Goal: Information Seeking & Learning: Learn about a topic

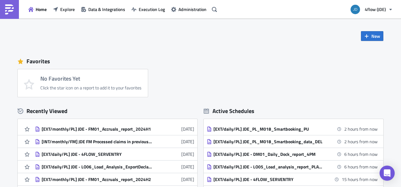
click at [254, 32] on div "New Favorites No Favorites Yet Click the star icon on a report to add it to you…" at bounding box center [200, 117] width 379 height 196
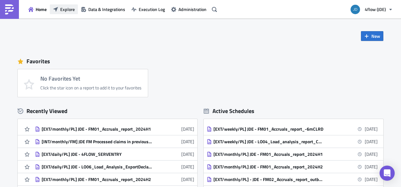
click at [69, 9] on span "Explore" at bounding box center [67, 9] width 15 height 7
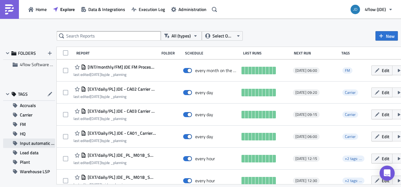
click at [41, 142] on span "Input automatic process JDE" at bounding box center [37, 143] width 35 height 9
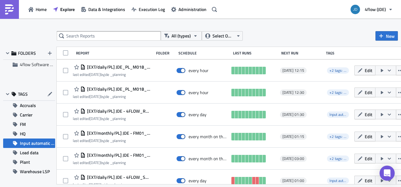
click at [23, 141] on span "Input automatic process JDE" at bounding box center [37, 143] width 35 height 9
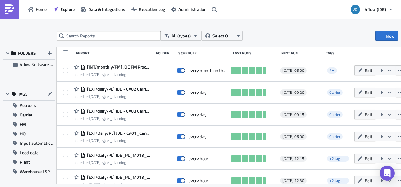
click at [107, 41] on div "All (types) Select Owner New FOLDERS 4flow Software KAM TAGS Accruals Carrier F…" at bounding box center [200, 103] width 401 height 145
click at [108, 36] on input "text" at bounding box center [109, 35] width 104 height 9
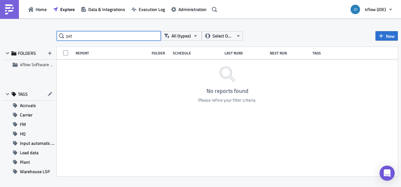
type input "pate"
click at [110, 36] on input "text" at bounding box center [109, 35] width 104 height 9
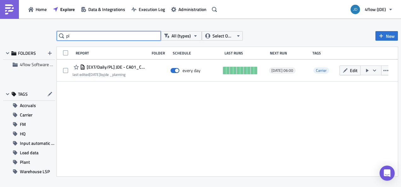
type input "p"
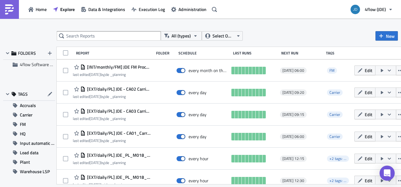
drag, startPoint x: 298, startPoint y: 187, endPoint x: 329, endPoint y: 187, distance: 30.3
click at [329, 187] on div "All (types) Select Owner New FOLDERS 4flow Software KAM TAGS Accruals Carrier F…" at bounding box center [200, 104] width 401 height 170
drag, startPoint x: 329, startPoint y: 187, endPoint x: 376, endPoint y: 186, distance: 46.7
click at [376, 186] on div "All (types) Select Owner New FOLDERS 4flow Software KAM TAGS Accruals Carrier F…" at bounding box center [200, 104] width 401 height 170
drag, startPoint x: 391, startPoint y: 185, endPoint x: 399, endPoint y: 186, distance: 7.6
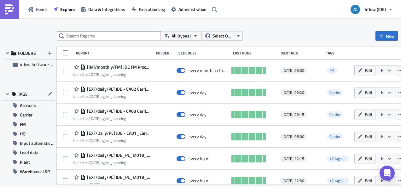
click at [399, 186] on div "All (types) Select Owner New FOLDERS 4flow Software KAM TAGS Accruals Carrier F…" at bounding box center [200, 104] width 401 height 170
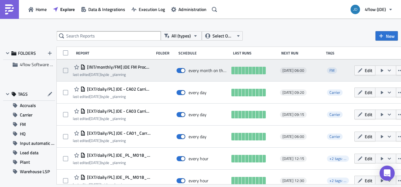
click at [141, 68] on span "[INT/monthly/FM] JDE FM Processed claims in previous month" at bounding box center [118, 67] width 65 height 6
click at [369, 68] on button "Edit" at bounding box center [365, 71] width 21 height 10
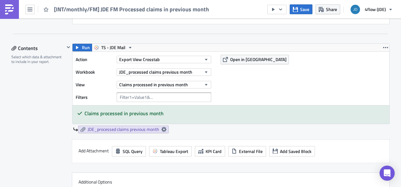
scroll to position [189, 0]
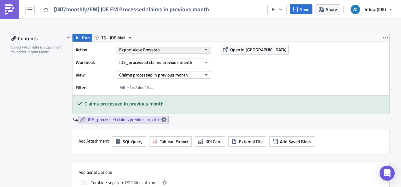
click at [168, 50] on button "Export View Crosstab" at bounding box center [164, 50] width 95 height 8
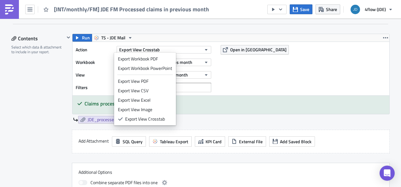
click at [255, 72] on div "Action Export View Crosstab Workbook JDE_processed claims previous month View C…" at bounding box center [231, 69] width 317 height 54
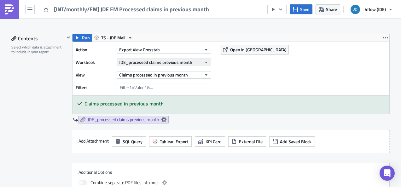
click at [205, 61] on icon "button" at bounding box center [206, 62] width 5 height 5
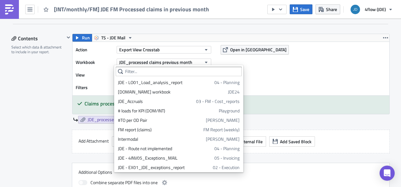
click at [279, 68] on div "Action Export View Crosstab Workbook JDE_processed claims previous month View C…" at bounding box center [231, 69] width 317 height 54
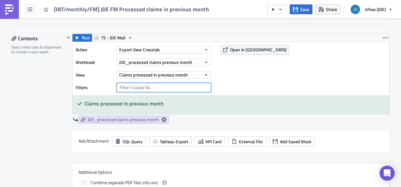
click at [168, 86] on input "text" at bounding box center [164, 87] width 95 height 9
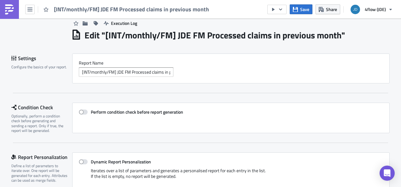
scroll to position [0, 0]
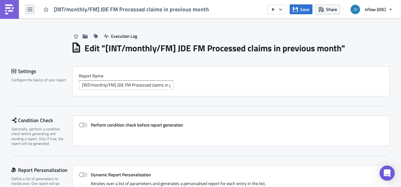
click at [31, 13] on button "button" at bounding box center [29, 9] width 9 height 9
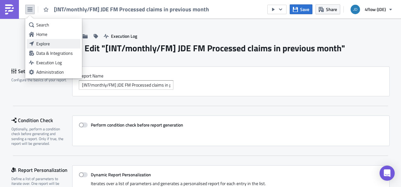
click at [43, 48] on link "Explore" at bounding box center [54, 43] width 54 height 9
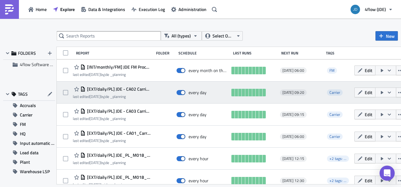
scroll to position [32, 0]
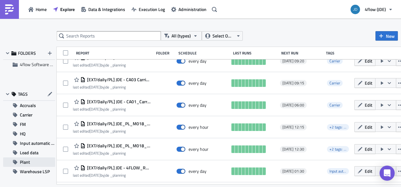
click at [33, 162] on button "Plant" at bounding box center [29, 162] width 52 height 9
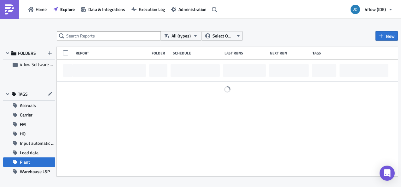
scroll to position [0, 0]
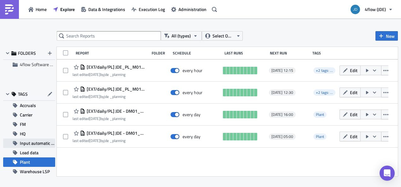
click at [33, 147] on span "Input automatic process JDE" at bounding box center [37, 143] width 35 height 9
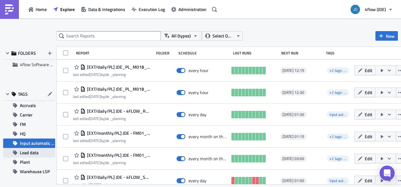
click at [33, 151] on span "Load data" at bounding box center [29, 152] width 19 height 9
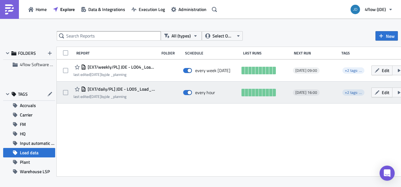
click at [139, 88] on span "[EXT/daily/PL] JDE - LO05_Load_analysis_report_PLANT_L048" at bounding box center [121, 89] width 70 height 6
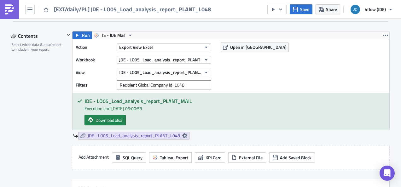
scroll to position [189, 0]
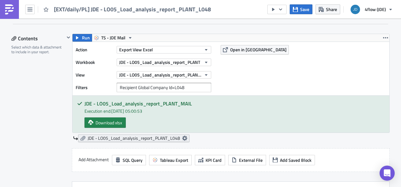
click at [182, 137] on icon at bounding box center [184, 138] width 5 height 5
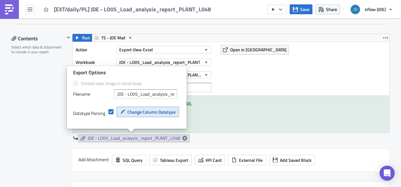
click at [142, 113] on span "Change Column Datatype" at bounding box center [151, 112] width 48 height 7
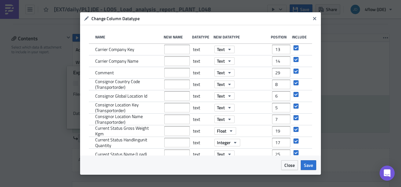
scroll to position [0, 0]
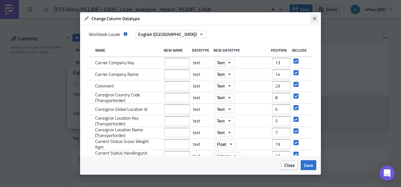
click at [314, 21] on icon "Close" at bounding box center [314, 18] width 5 height 5
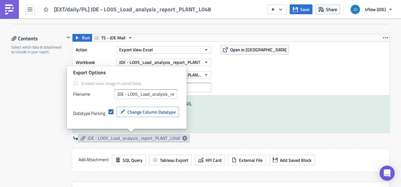
click at [247, 87] on div "Action Export View Excel Workbook JDE - LO05_Load_analysis_report_PLANT View JD…" at bounding box center [231, 69] width 317 height 54
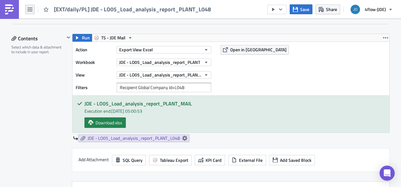
click at [34, 8] on button "button" at bounding box center [29, 9] width 9 height 9
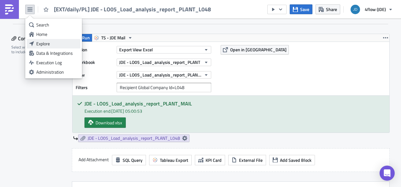
click at [48, 44] on div "Explore" at bounding box center [57, 44] width 42 height 6
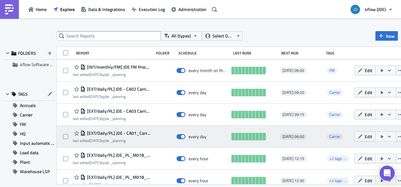
click at [143, 132] on span "[EXT/Daily/PL] JDE - CA01_Carrier_missing_platenumber" at bounding box center [118, 134] width 65 height 6
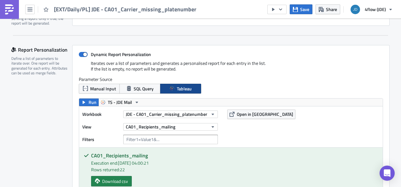
scroll to position [95, 0]
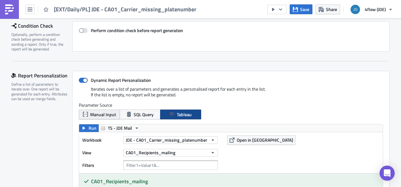
click at [101, 114] on span "Manual Input" at bounding box center [103, 114] width 26 height 7
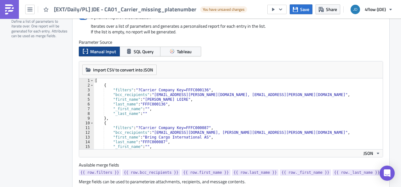
scroll to position [38, 0]
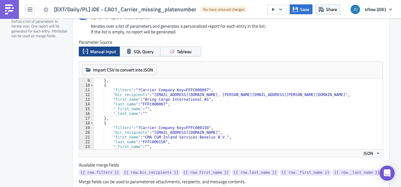
click at [56, 150] on div "Report Personalization Define a list of parameters to iterate over. One report …" at bounding box center [41, 100] width 61 height 184
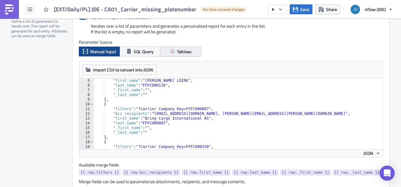
click at [192, 50] on button "Tableau" at bounding box center [180, 52] width 41 height 10
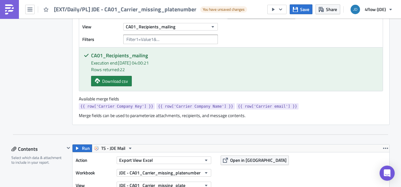
scroll to position [189, 0]
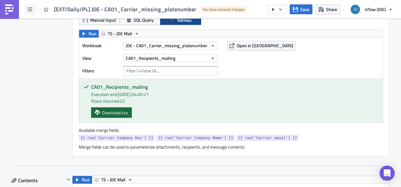
click at [118, 112] on span "Download csv" at bounding box center [115, 112] width 26 height 7
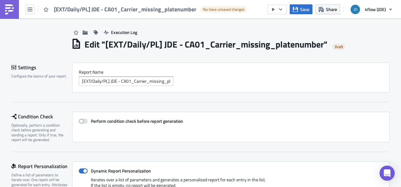
scroll to position [0, 0]
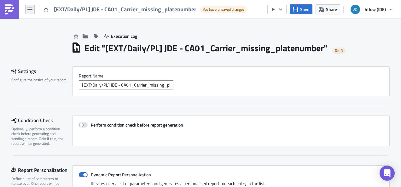
click at [29, 7] on icon "button" at bounding box center [29, 9] width 5 height 5
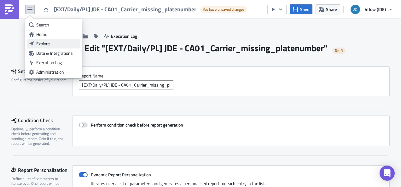
click at [54, 45] on div "Explore" at bounding box center [57, 44] width 42 height 6
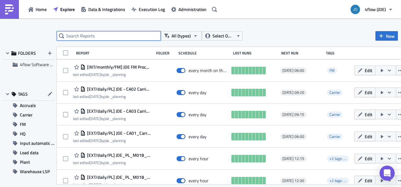
click at [122, 33] on input "text" at bounding box center [109, 35] width 104 height 9
type input "DM"
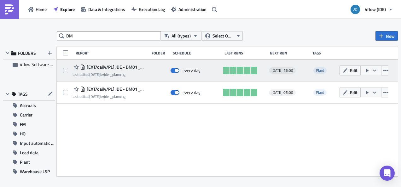
click at [135, 67] on span "[EXT/daily/PL] JDE - DM01_Daily_Dock_report_4PM" at bounding box center [115, 67] width 61 height 6
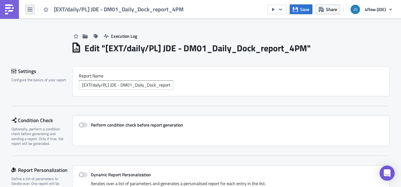
click at [29, 9] on icon "button" at bounding box center [29, 9] width 5 height 5
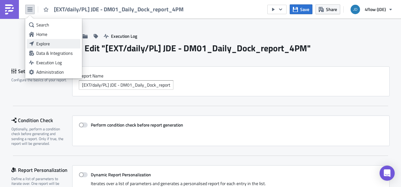
click at [46, 45] on div "Explore" at bounding box center [57, 44] width 42 height 6
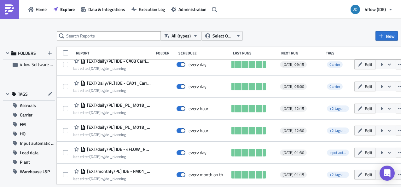
scroll to position [63, 0]
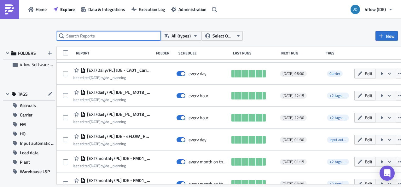
click at [122, 32] on input "text" at bounding box center [109, 35] width 104 height 9
type input "TR"
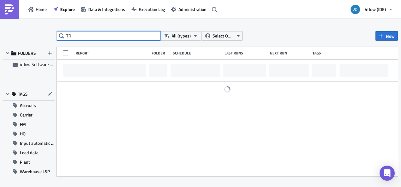
scroll to position [0, 0]
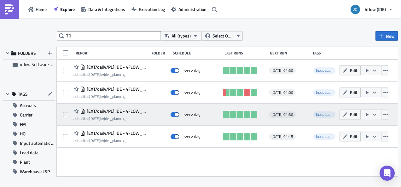
click at [131, 110] on span "[EXT/daily/PL] JDE - 4FLOW_REPT_TR_ORDER" at bounding box center [115, 112] width 61 height 6
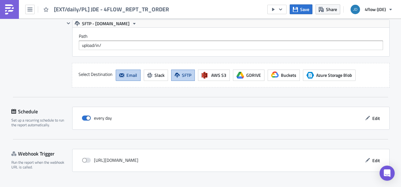
scroll to position [656, 0]
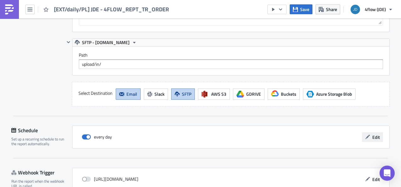
click at [368, 135] on button "Edit" at bounding box center [372, 138] width 21 height 10
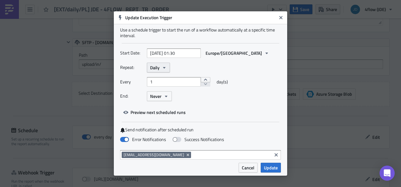
click at [165, 65] on icon "button" at bounding box center [164, 67] width 5 height 5
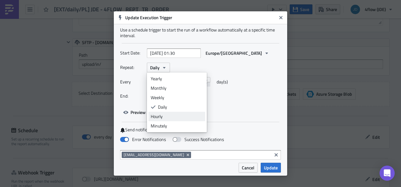
click at [170, 115] on div "Hourly" at bounding box center [177, 117] width 52 height 6
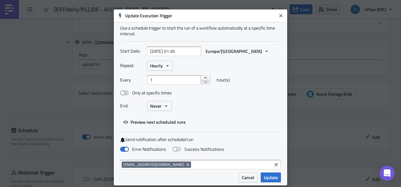
click at [122, 92] on span at bounding box center [124, 93] width 9 height 5
click at [122, 92] on input "Only at specific times" at bounding box center [123, 93] width 4 height 4
checkbox input "true"
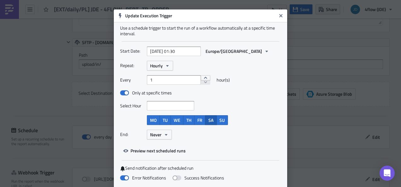
click at [214, 120] on button "SA" at bounding box center [210, 120] width 11 height 10
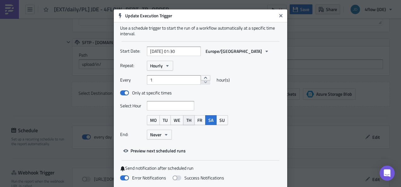
click at [186, 118] on span "TH" at bounding box center [188, 120] width 5 height 7
click at [160, 107] on input at bounding box center [171, 106] width 44 height 6
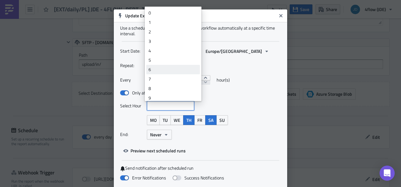
click at [168, 73] on div "6" at bounding box center [173, 70] width 49 height 6
type input "2025-06-25 06:30"
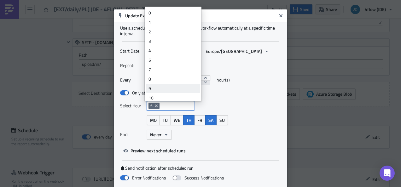
click at [176, 89] on div "9" at bounding box center [173, 89] width 49 height 6
click at [268, 98] on div "Repeat: Hourly Every 1 hour(s) Only at specific times Select Hour 6 9 MO TU WE …" at bounding box center [200, 103] width 161 height 84
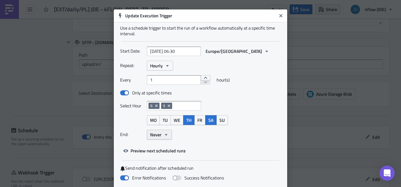
click at [156, 135] on span "Never" at bounding box center [155, 135] width 11 height 7
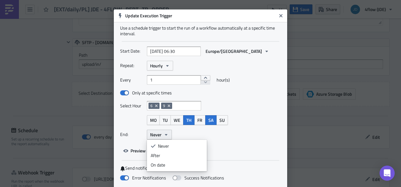
click at [156, 135] on span "Never" at bounding box center [155, 135] width 11 height 7
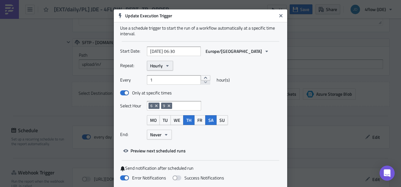
click at [166, 66] on icon "button" at bounding box center [167, 66] width 3 height 2
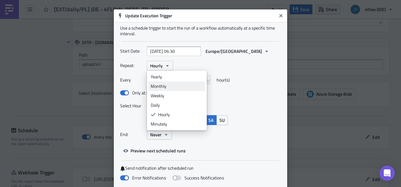
click at [165, 86] on div "Monthly" at bounding box center [177, 86] width 52 height 6
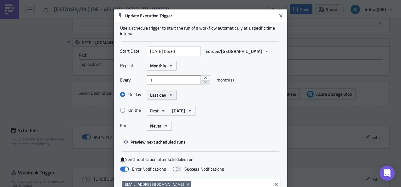
click at [170, 94] on icon "button" at bounding box center [171, 95] width 3 height 2
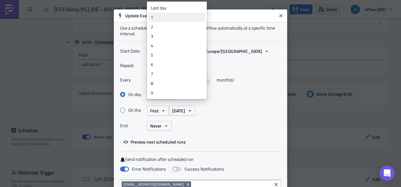
click at [162, 16] on div "1" at bounding box center [177, 17] width 52 height 6
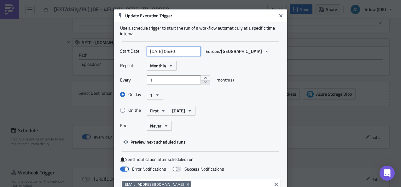
click at [185, 53] on input "2025-06-25 06:30" at bounding box center [174, 51] width 54 height 9
select select "5"
select select "2025"
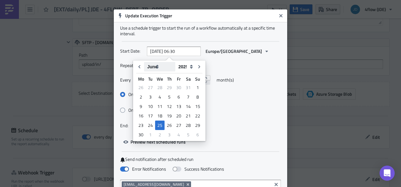
click at [148, 67] on select "January February March April May June July August September October November De…" at bounding box center [159, 66] width 31 height 9
select select "9"
click at [144, 62] on select "January February March April May June July August September October November De…" at bounding box center [159, 66] width 31 height 9
type input "2025-10-25 06:30"
select select "9"
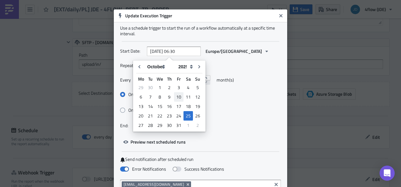
click at [181, 95] on div "10" at bounding box center [178, 97] width 9 height 9
type input "2025-10-10 06:30"
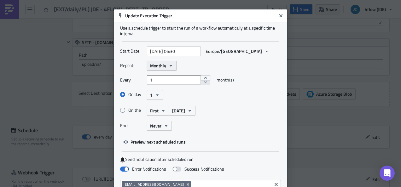
click at [165, 66] on button "Monthly" at bounding box center [162, 66] width 30 height 10
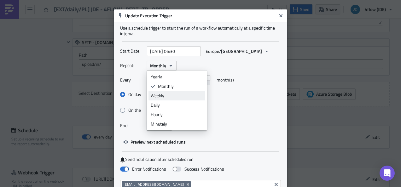
click at [165, 100] on link "Weekly" at bounding box center [177, 95] width 57 height 9
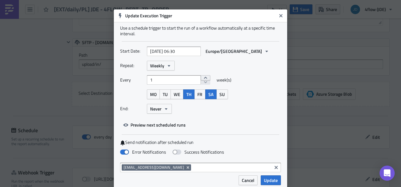
type input "2"
click at [201, 78] on button "increment" at bounding box center [205, 77] width 9 height 5
click at [249, 180] on span "Cancel" at bounding box center [248, 180] width 13 height 7
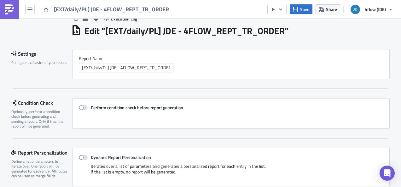
scroll to position [0, 0]
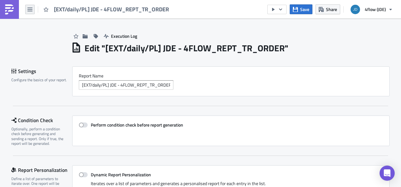
click at [31, 10] on icon "button" at bounding box center [29, 9] width 5 height 5
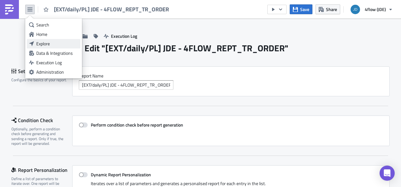
click at [49, 42] on div "Explore" at bounding box center [57, 44] width 42 height 6
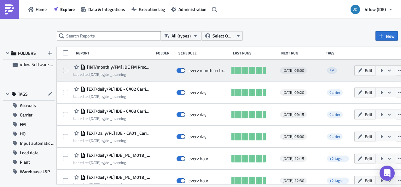
click at [392, 72] on icon "button" at bounding box center [389, 70] width 5 height 5
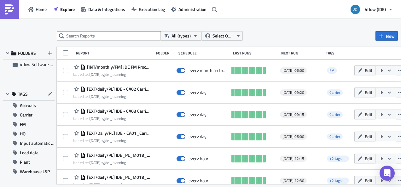
click at [348, 30] on div "All (types) Select Owner New FOLDERS 4flow Software KAM TAGS Accruals Carrier F…" at bounding box center [200, 104] width 401 height 170
click at [146, 34] on input "text" at bounding box center [109, 35] width 104 height 9
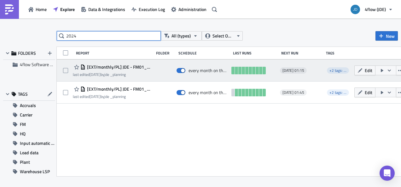
type input "2024"
click at [392, 68] on icon "button" at bounding box center [389, 70] width 5 height 5
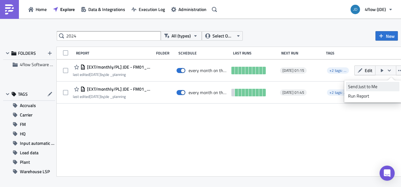
click at [364, 87] on div "Send Just to Me" at bounding box center [372, 87] width 49 height 6
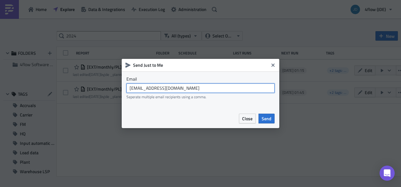
drag, startPoint x: 189, startPoint y: 89, endPoint x: 125, endPoint y: 88, distance: 64.4
click at [125, 88] on div "Email [EMAIL_ADDRESS][DOMAIN_NAME] Seperate multiple email recipients using a c…" at bounding box center [201, 90] width 158 height 37
paste input ""[PERSON_NAME]" <[EMAIL_ADDRESS][DOMAIN_NAME]>"
click at [204, 88] on input "[PERSON_NAME][EMAIL_ADDRESS][DOMAIN_NAME],"[PERSON_NAME]" <[EMAIL_ADDRESS][DOMA…" at bounding box center [201, 88] width 148 height 9
click at [237, 90] on input "[PERSON_NAME][EMAIL_ADDRESS][DOMAIN_NAME], [DOMAIN_NAME][EMAIL_ADDRESS][DOMAIN_…" at bounding box center [201, 88] width 148 height 9
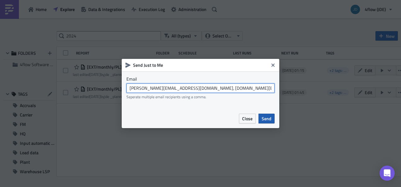
type input "[PERSON_NAME][EMAIL_ADDRESS][DOMAIN_NAME], [DOMAIN_NAME][EMAIL_ADDRESS][DOMAIN_…"
click at [264, 118] on span "Send" at bounding box center [267, 118] width 10 height 7
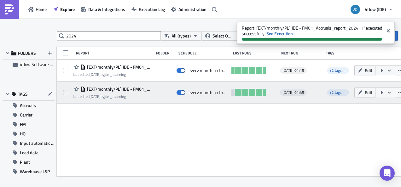
click at [392, 93] on icon "button" at bounding box center [389, 92] width 5 height 5
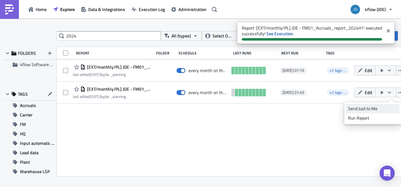
click at [375, 108] on div "Send Just to Me" at bounding box center [372, 109] width 49 height 6
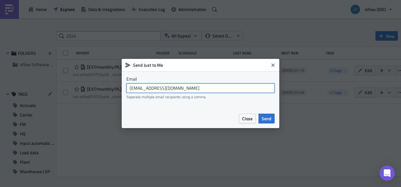
drag, startPoint x: 185, startPoint y: 89, endPoint x: 117, endPoint y: 88, distance: 67.2
click at [117, 88] on div "Send Just to Me Email [EMAIL_ADDRESS][DOMAIN_NAME] Seperate multiple email reci…" at bounding box center [200, 93] width 401 height 187
paste input ""[PERSON_NAME]" <[EMAIL_ADDRESS][DOMAIN_NAME]>"
click at [168, 85] on input ""[PERSON_NAME]" <[EMAIL_ADDRESS][DOMAIN_NAME]>" at bounding box center [201, 88] width 148 height 9
click at [216, 90] on input "[EMAIL_ADDRESS][DOMAIN_NAME]>" at bounding box center [201, 88] width 148 height 9
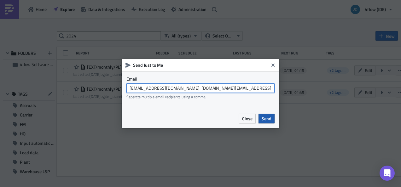
type input "[EMAIL_ADDRESS][DOMAIN_NAME], [DOMAIN_NAME][EMAIL_ADDRESS][DOMAIN_NAME]"
click at [267, 118] on span "Send" at bounding box center [267, 118] width 10 height 7
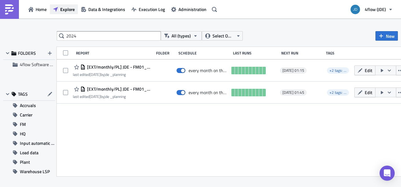
click at [73, 9] on span "Explore" at bounding box center [67, 9] width 15 height 7
click at [384, 38] on icon "button" at bounding box center [381, 35] width 5 height 5
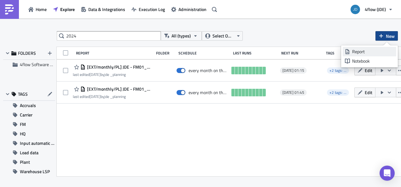
click at [363, 53] on div "Report" at bounding box center [373, 52] width 42 height 6
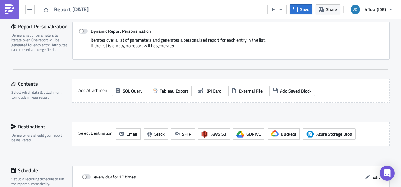
scroll to position [158, 0]
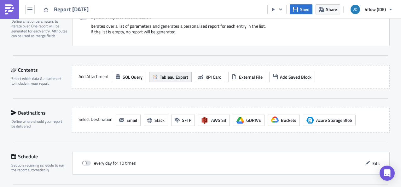
click at [169, 76] on span "Tableau Export" at bounding box center [174, 77] width 28 height 7
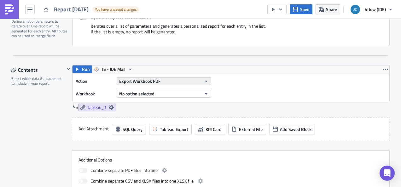
click at [166, 82] on button "Export Workbook PDF" at bounding box center [164, 82] width 95 height 8
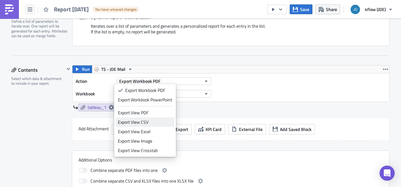
click at [146, 119] on link "Export View CSV" at bounding box center [145, 122] width 59 height 9
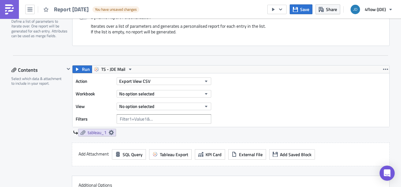
click at [148, 88] on div "Action Export View CSV Workbook No option selected View No option selected Filt…" at bounding box center [145, 100] width 139 height 47
click at [148, 92] on span "No option selected" at bounding box center [136, 94] width 35 height 7
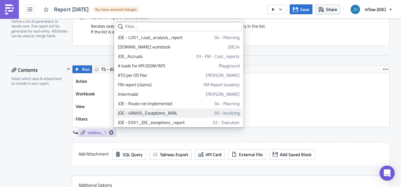
click at [153, 115] on div "JDE - 4INV05_Exceptions_MAIL" at bounding box center [165, 113] width 94 height 6
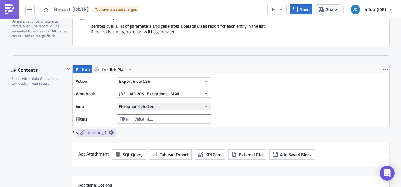
click at [139, 105] on span "No option selected" at bounding box center [136, 106] width 35 height 7
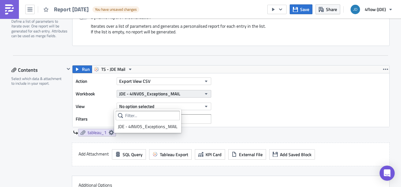
click at [144, 91] on span "JDE - 4INV05_Exceptions_MAIL" at bounding box center [149, 94] width 61 height 7
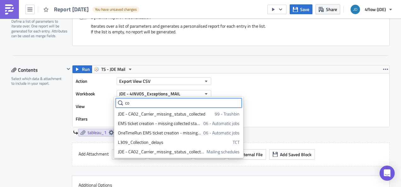
type input "c"
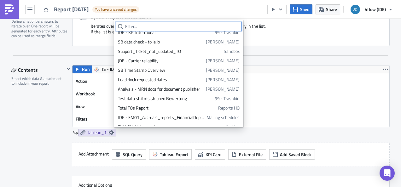
scroll to position [746, 0]
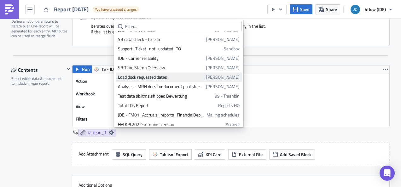
click at [222, 78] on span "Colleen" at bounding box center [223, 77] width 34 height 6
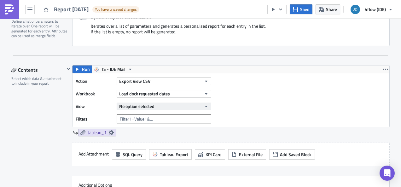
click at [156, 108] on button "No option selected" at bounding box center [164, 107] width 95 height 8
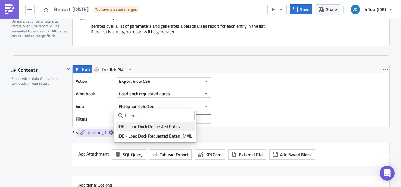
click at [160, 128] on div "JDE - Load Dock Requested Dates" at bounding box center [155, 127] width 74 height 6
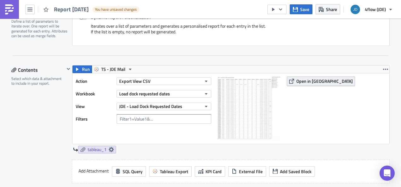
click at [302, 82] on span "Open in [GEOGRAPHIC_DATA]" at bounding box center [325, 81] width 56 height 7
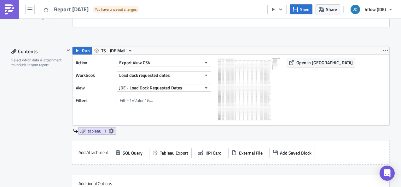
scroll to position [189, 0]
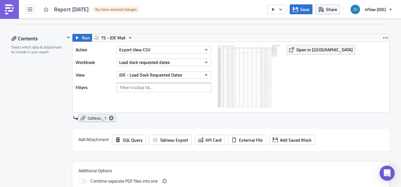
click at [110, 116] on icon at bounding box center [111, 118] width 5 height 5
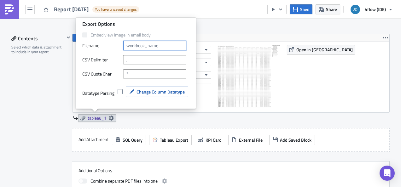
click at [141, 47] on input "text" at bounding box center [154, 45] width 63 height 9
type input "TEST_mail"
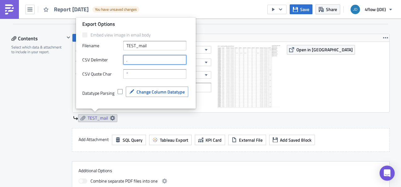
click at [139, 59] on input "text" at bounding box center [154, 59] width 63 height 9
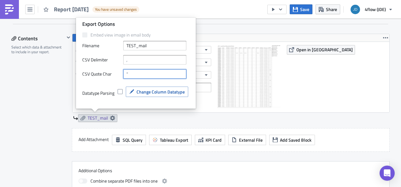
click at [138, 74] on input "text" at bounding box center [154, 73] width 63 height 9
click at [119, 92] on span at bounding box center [120, 91] width 5 height 5
click at [119, 92] on input "checkbox" at bounding box center [121, 92] width 4 height 4
checkbox input "true"
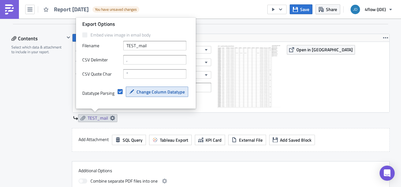
click at [152, 91] on span "Change Column Datatype" at bounding box center [161, 92] width 48 height 7
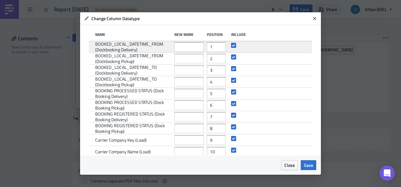
scroll to position [0, 0]
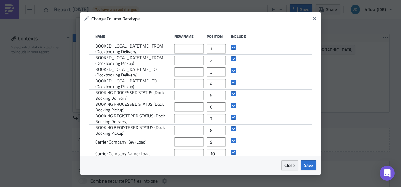
click at [291, 166] on span "Close" at bounding box center [290, 165] width 10 height 7
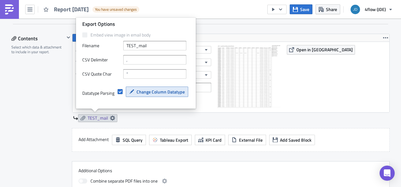
click at [145, 92] on span "Change Column Datatype" at bounding box center [161, 92] width 48 height 7
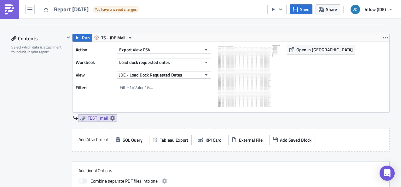
click at [262, 25] on div "Settings Configure the basics of your report. Report Nam﻿e Report 2025-09-17 Co…" at bounding box center [200, 110] width 379 height 466
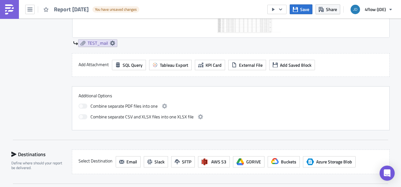
scroll to position [284, 0]
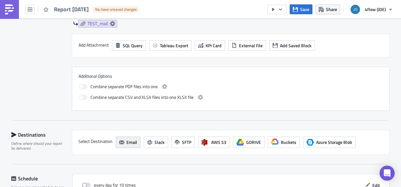
click at [127, 140] on span "Email" at bounding box center [132, 142] width 11 height 7
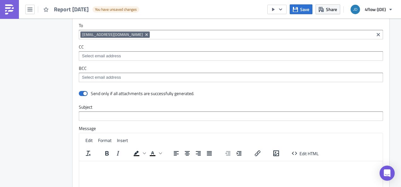
scroll to position [442, 0]
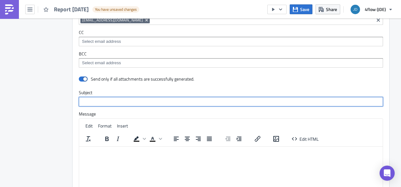
click at [100, 98] on input "text" at bounding box center [231, 101] width 304 height 9
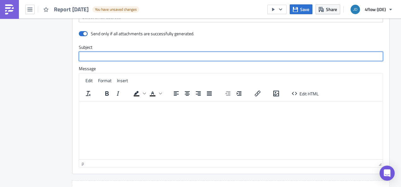
scroll to position [505, 0]
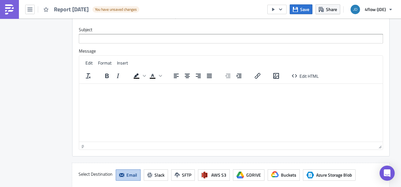
click at [224, 94] on html at bounding box center [231, 89] width 304 height 10
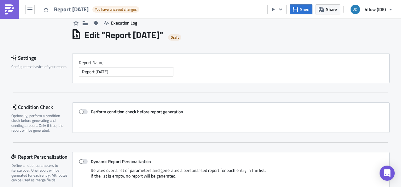
scroll to position [0, 0]
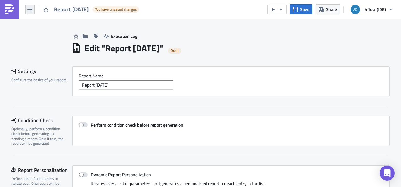
click at [33, 11] on button "button" at bounding box center [29, 9] width 9 height 9
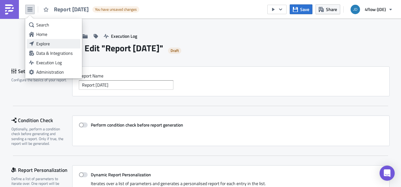
click at [47, 47] on link "Explore" at bounding box center [54, 43] width 54 height 9
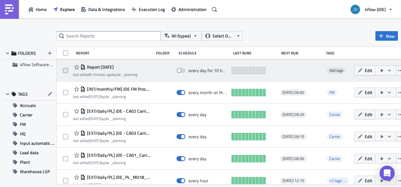
click at [68, 70] on span at bounding box center [65, 70] width 5 height 5
click at [68, 70] on input "checkbox" at bounding box center [66, 71] width 4 height 4
checkbox input "true"
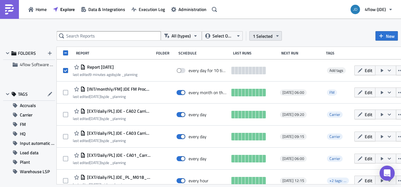
click at [276, 36] on icon "button" at bounding box center [277, 35] width 5 height 5
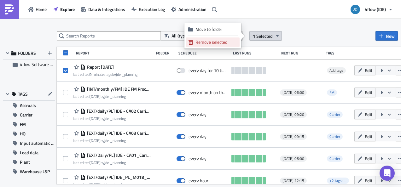
click at [219, 43] on div "Remove selected" at bounding box center [217, 42] width 42 height 6
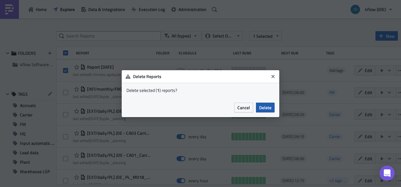
click at [267, 104] on span "Delete" at bounding box center [265, 107] width 12 height 7
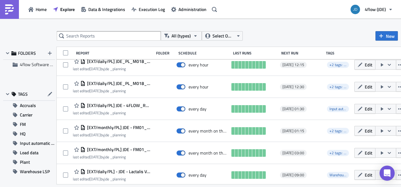
scroll to position [95, 0]
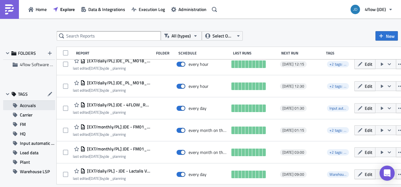
click at [34, 108] on span "Accruals" at bounding box center [28, 105] width 16 height 9
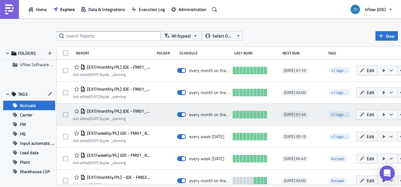
scroll to position [8, 0]
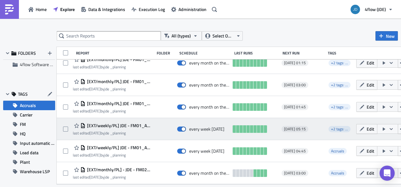
click at [137, 124] on span "[EXT/weekly/PL] JDE - FM01_Accruals_report_-6mCLRD" at bounding box center [119, 126] width 66 height 6
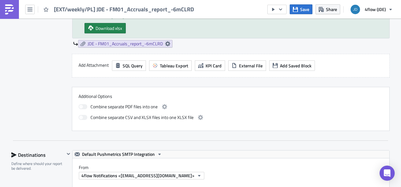
scroll to position [379, 0]
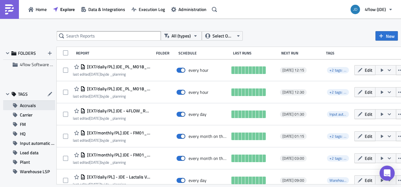
scroll to position [95, 0]
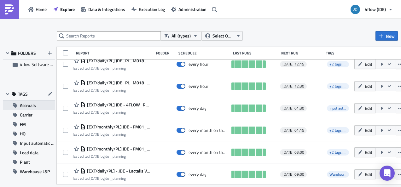
click at [26, 105] on span "Accruals" at bounding box center [28, 105] width 16 height 9
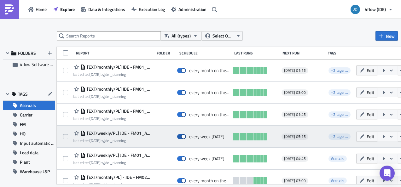
scroll to position [8, 0]
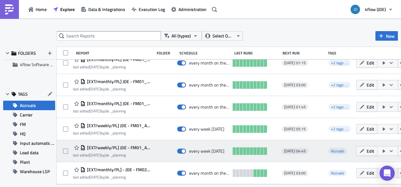
click at [144, 146] on span "[EXT/weekly/PL] JDE - FM01_Accruals_report_YEAR" at bounding box center [119, 148] width 66 height 6
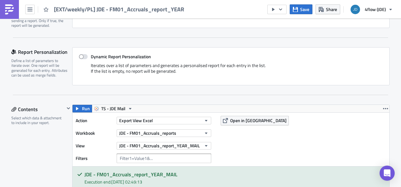
scroll to position [95, 0]
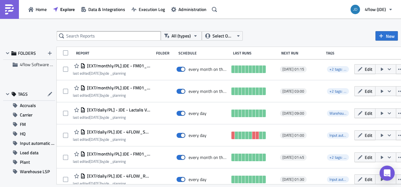
scroll to position [158, 0]
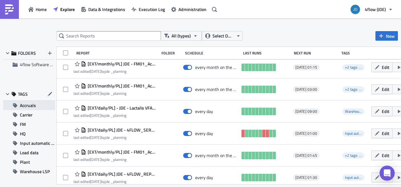
click at [30, 104] on span "Accruals" at bounding box center [28, 105] width 16 height 9
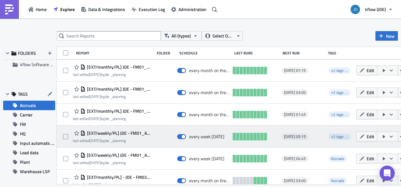
scroll to position [8, 0]
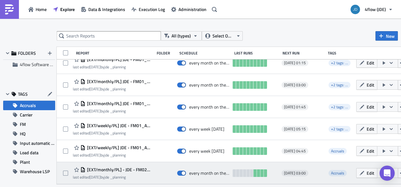
click at [139, 167] on div "[EXT/monthly/PL] - JDE - FM02_Accruals_report_outbound last edited 3 months ago…" at bounding box center [238, 173] width 362 height 22
click at [139, 169] on span "[EXT/monthly/PL] - JDE - FM02_Accruals_report_outbound" at bounding box center [119, 170] width 66 height 6
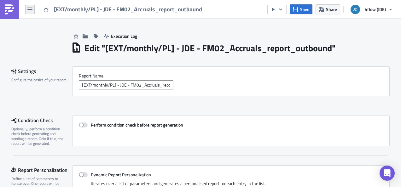
click at [26, 8] on button "button" at bounding box center [29, 9] width 9 height 9
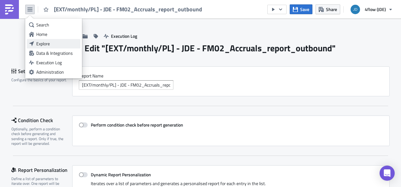
click at [45, 47] on div "Explore" at bounding box center [57, 44] width 42 height 6
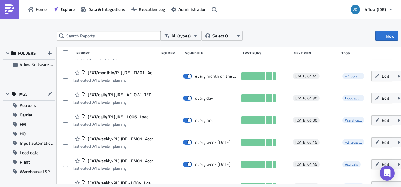
scroll to position [252, 0]
